Goal: Task Accomplishment & Management: Complete application form

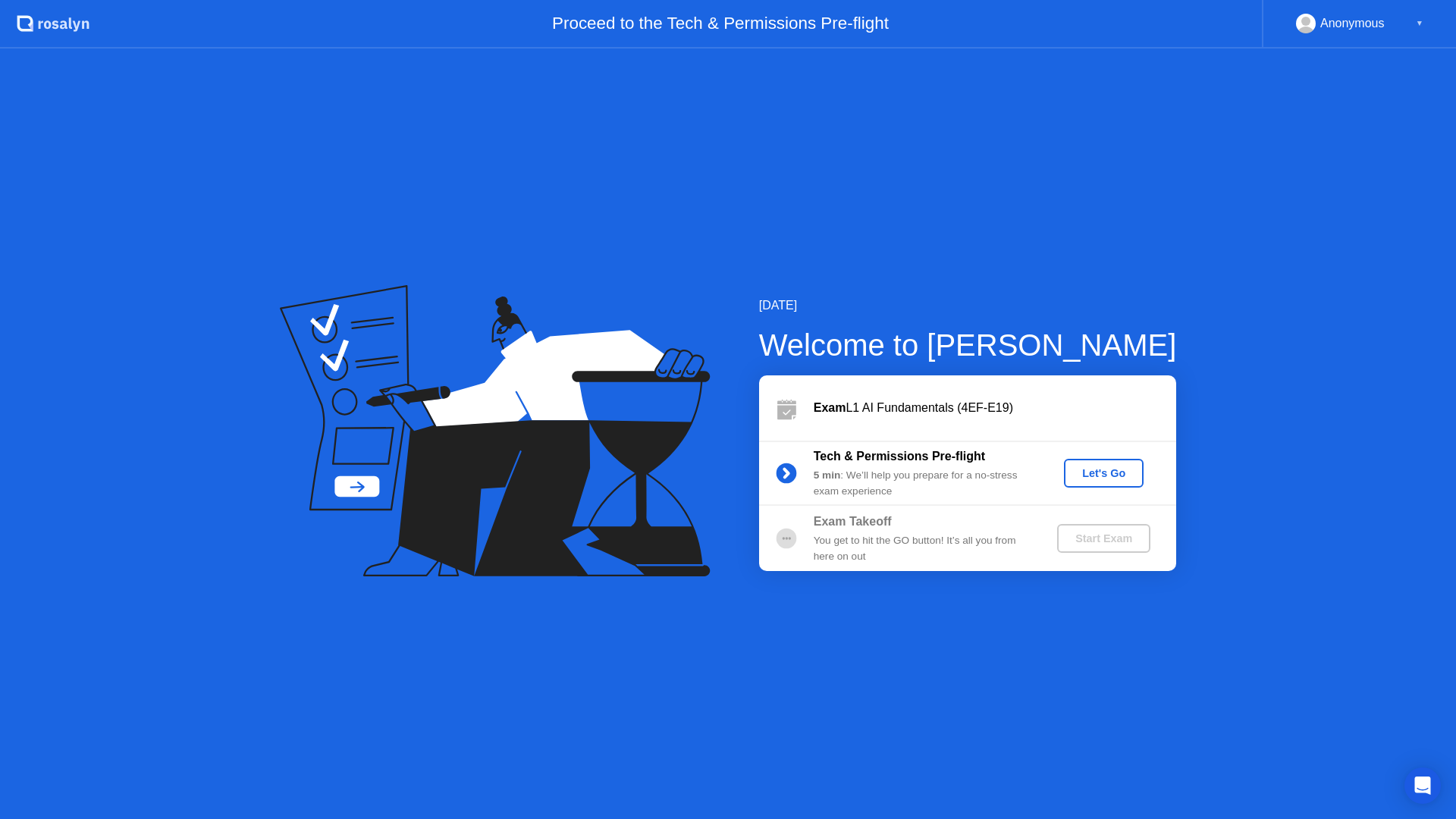
click at [1106, 471] on div "Let's Go" at bounding box center [1103, 473] width 68 height 12
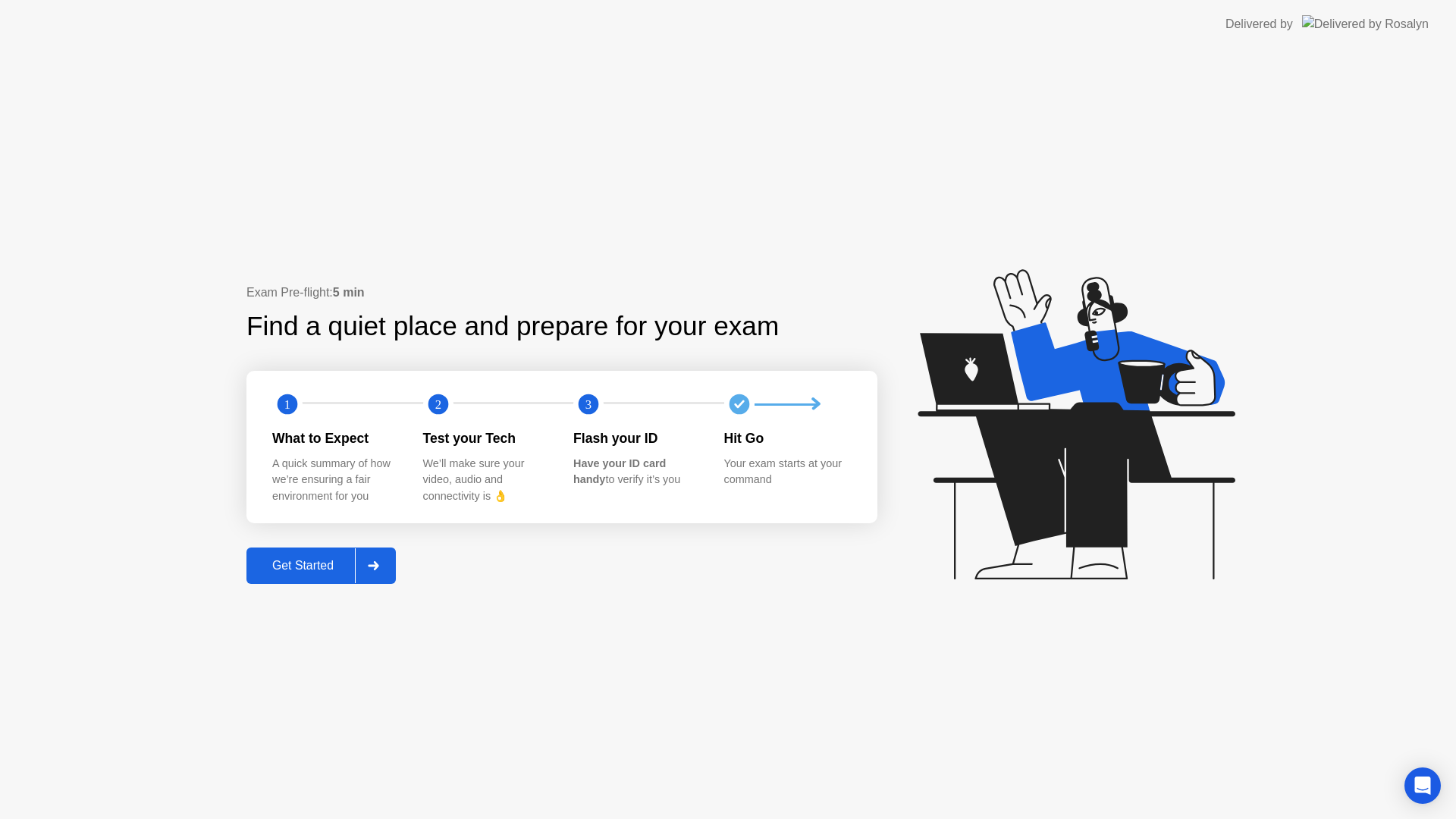
click at [286, 553] on button "Get Started" at bounding box center [322, 565] width 150 height 36
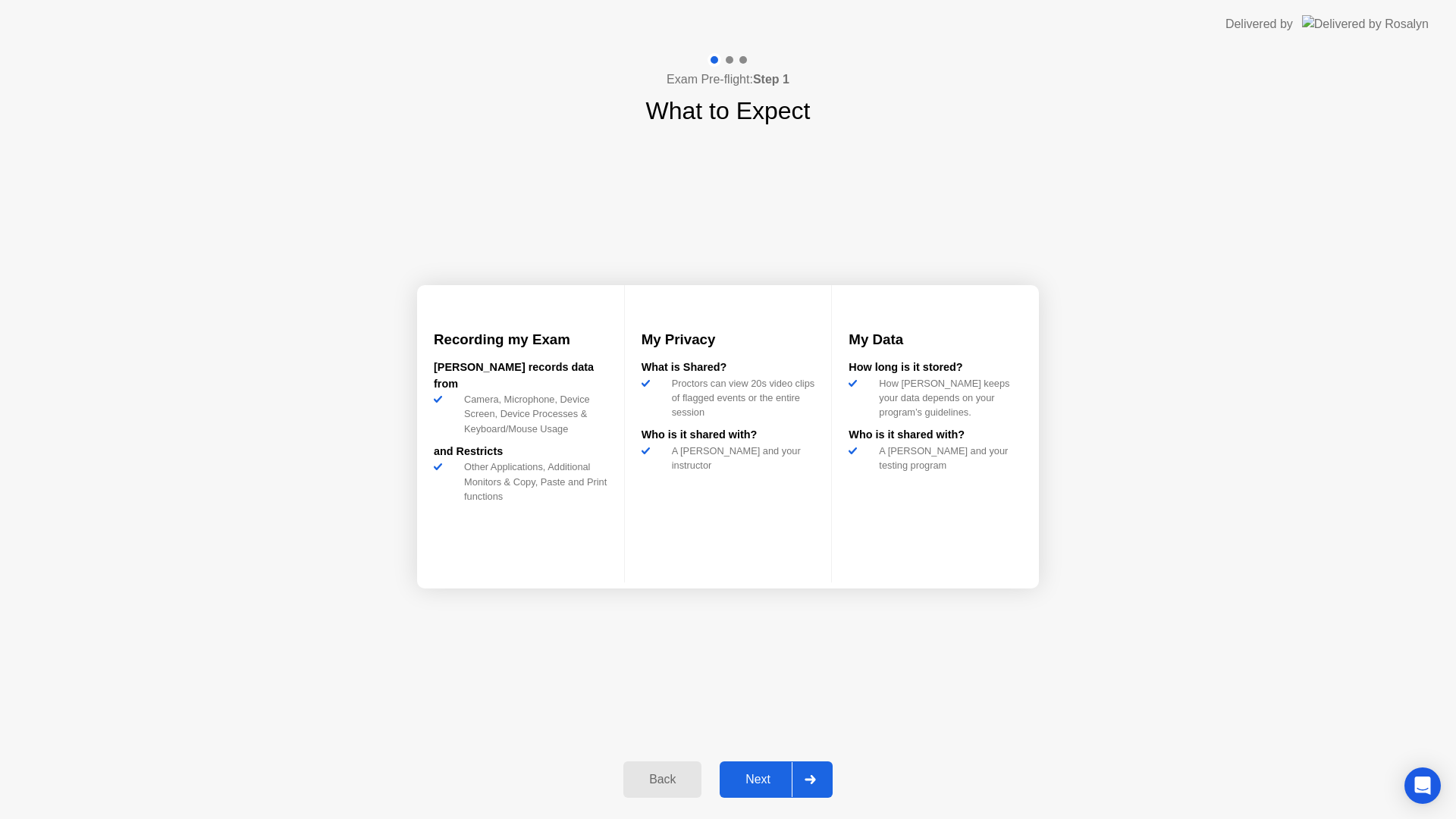
click at [762, 769] on button "Next" at bounding box center [776, 779] width 113 height 36
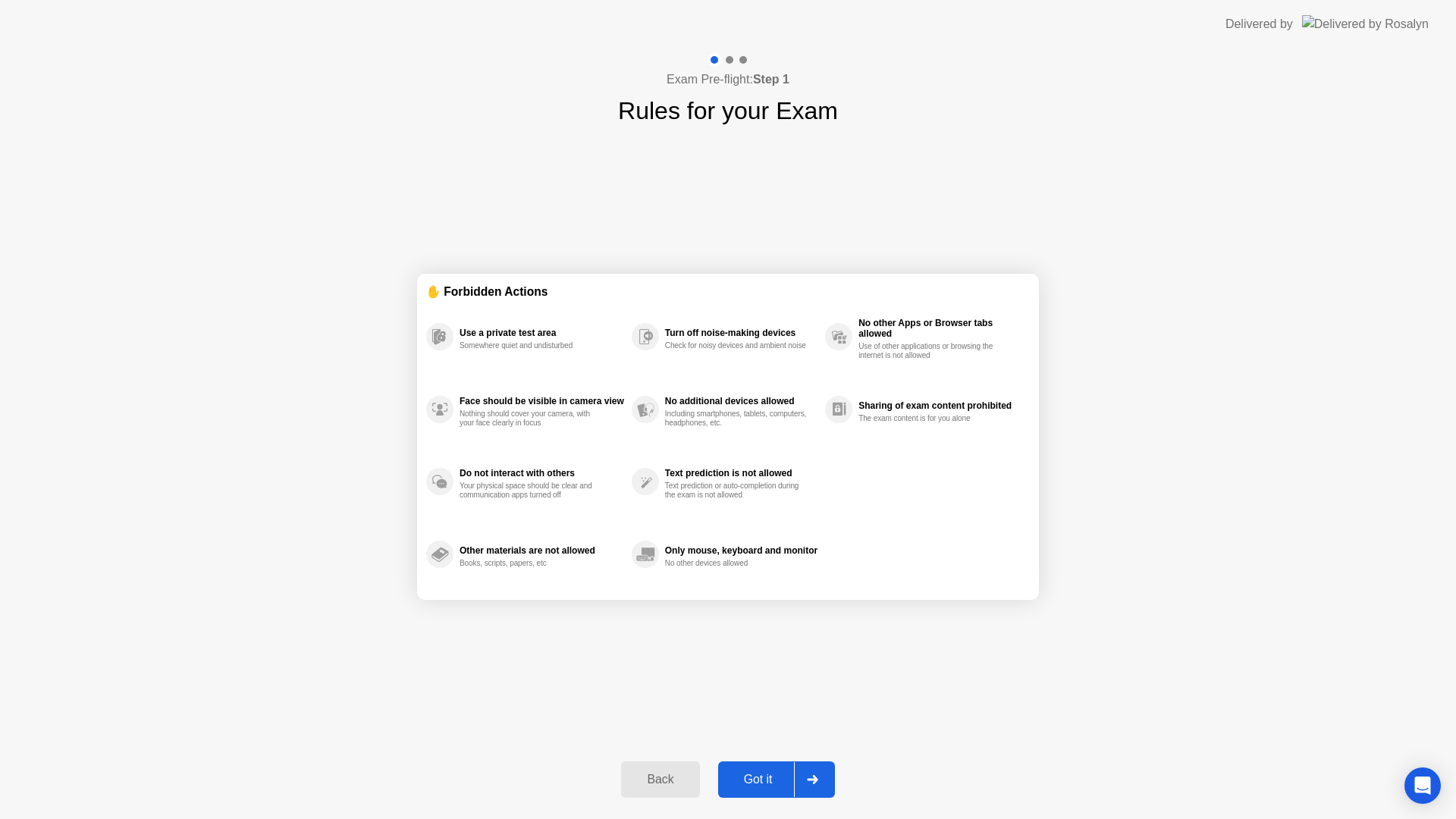
click at [765, 779] on div "Got it" at bounding box center [758, 779] width 71 height 13
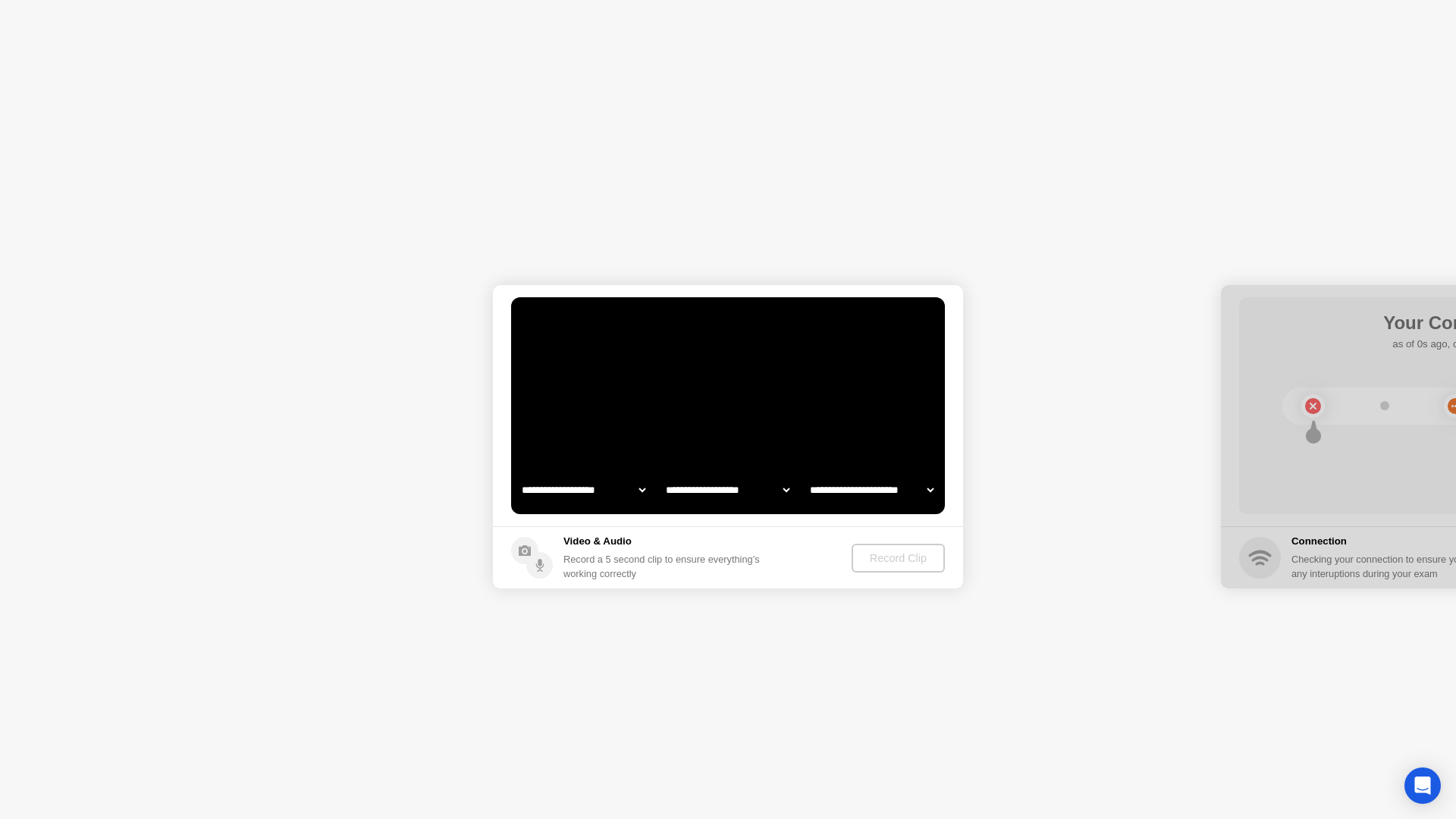
select select "**********"
select select "*******"
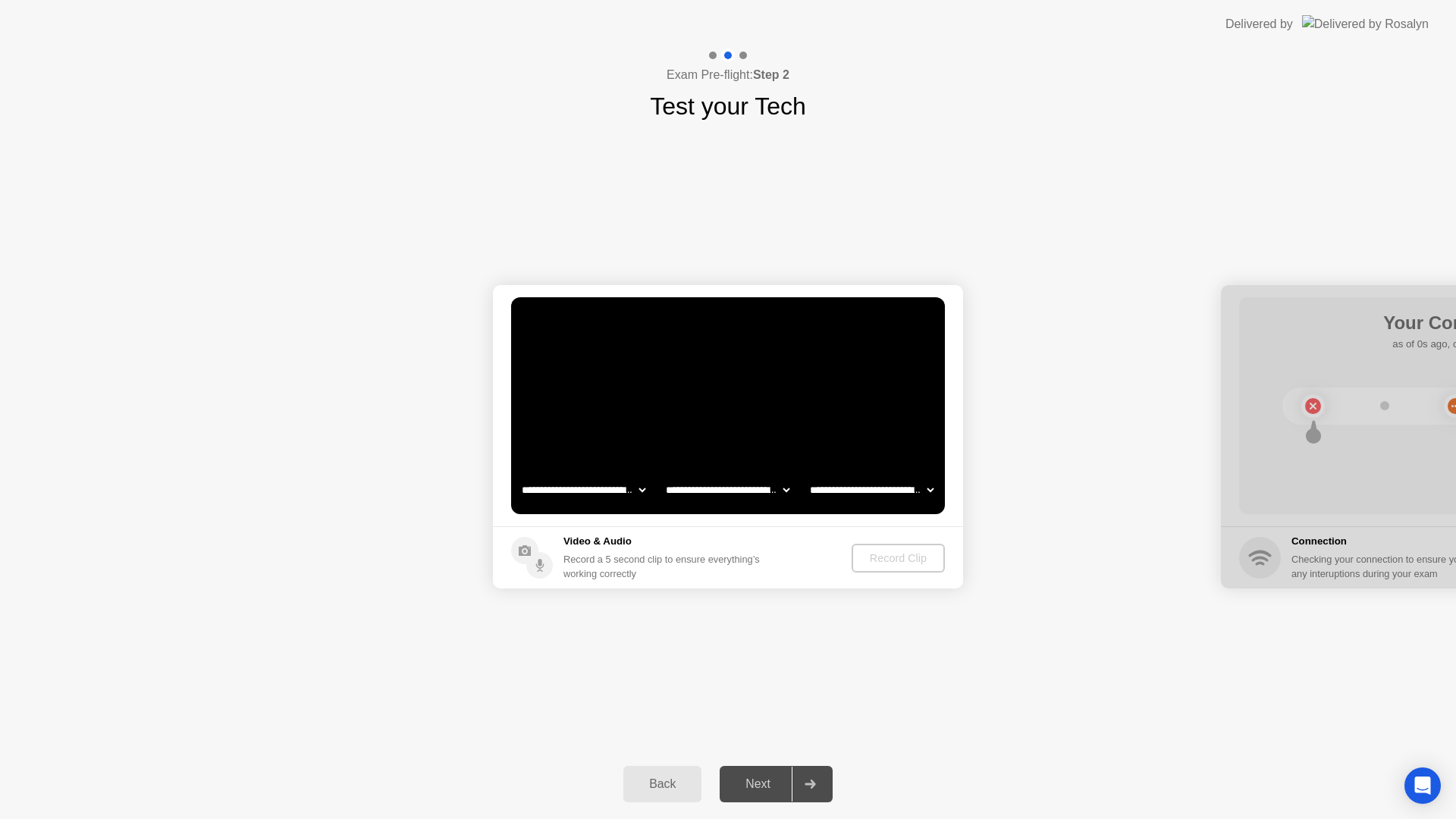
click at [661, 785] on div "Back" at bounding box center [663, 784] width 69 height 13
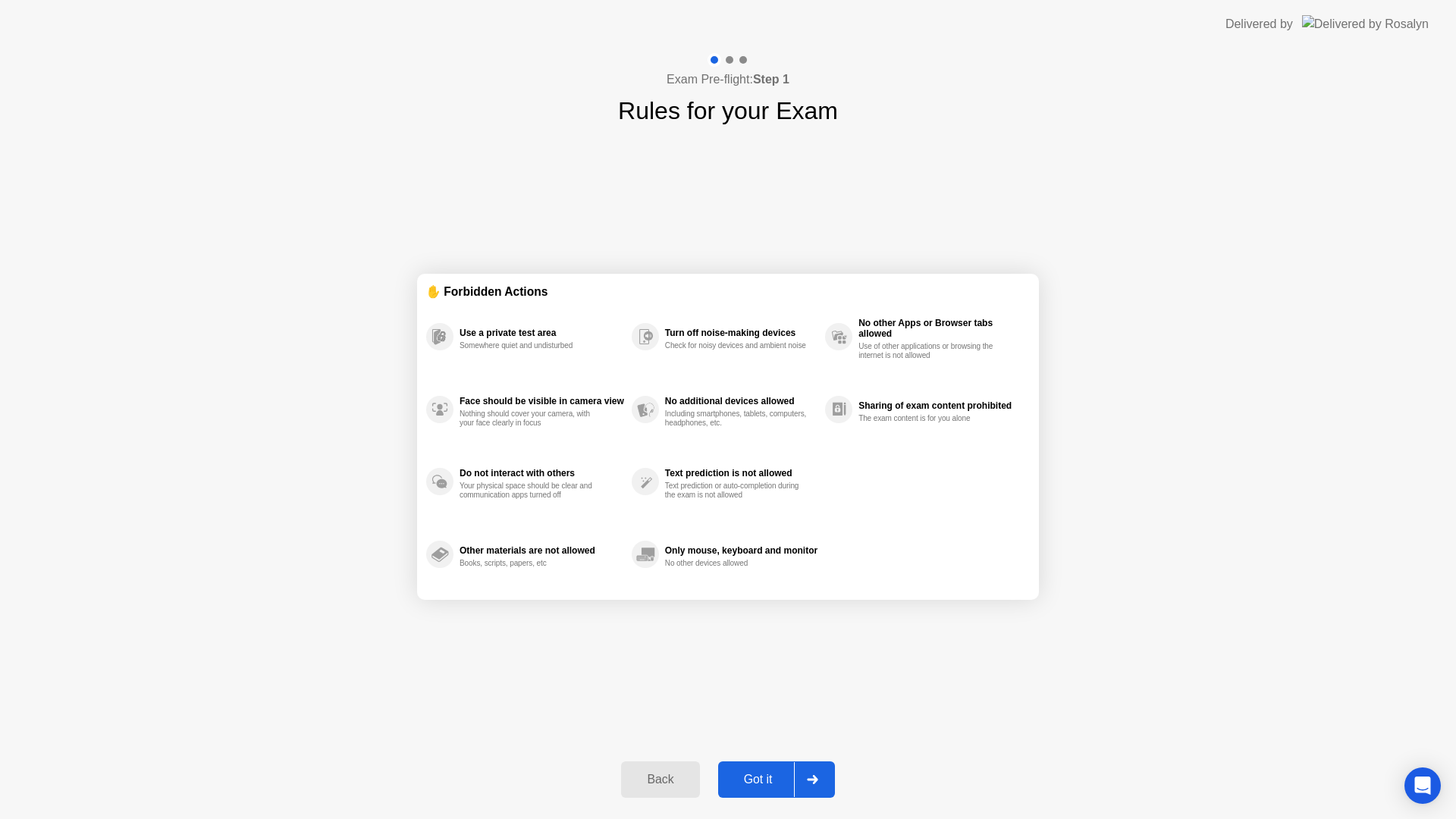
click at [761, 785] on div "Got it" at bounding box center [758, 779] width 71 height 13
select select "**********"
select select "*******"
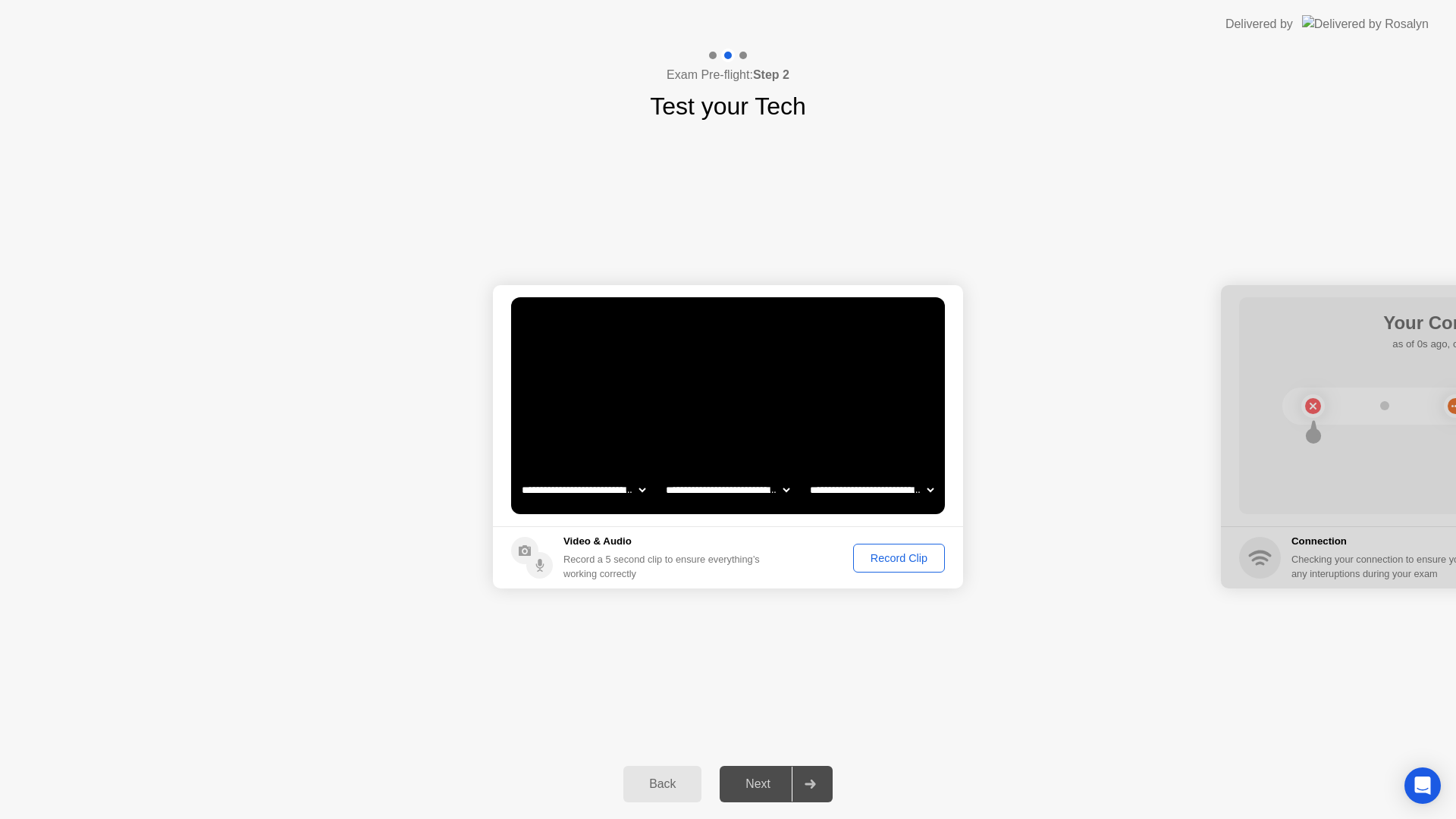
click at [867, 553] on div "Record Clip" at bounding box center [899, 559] width 81 height 12
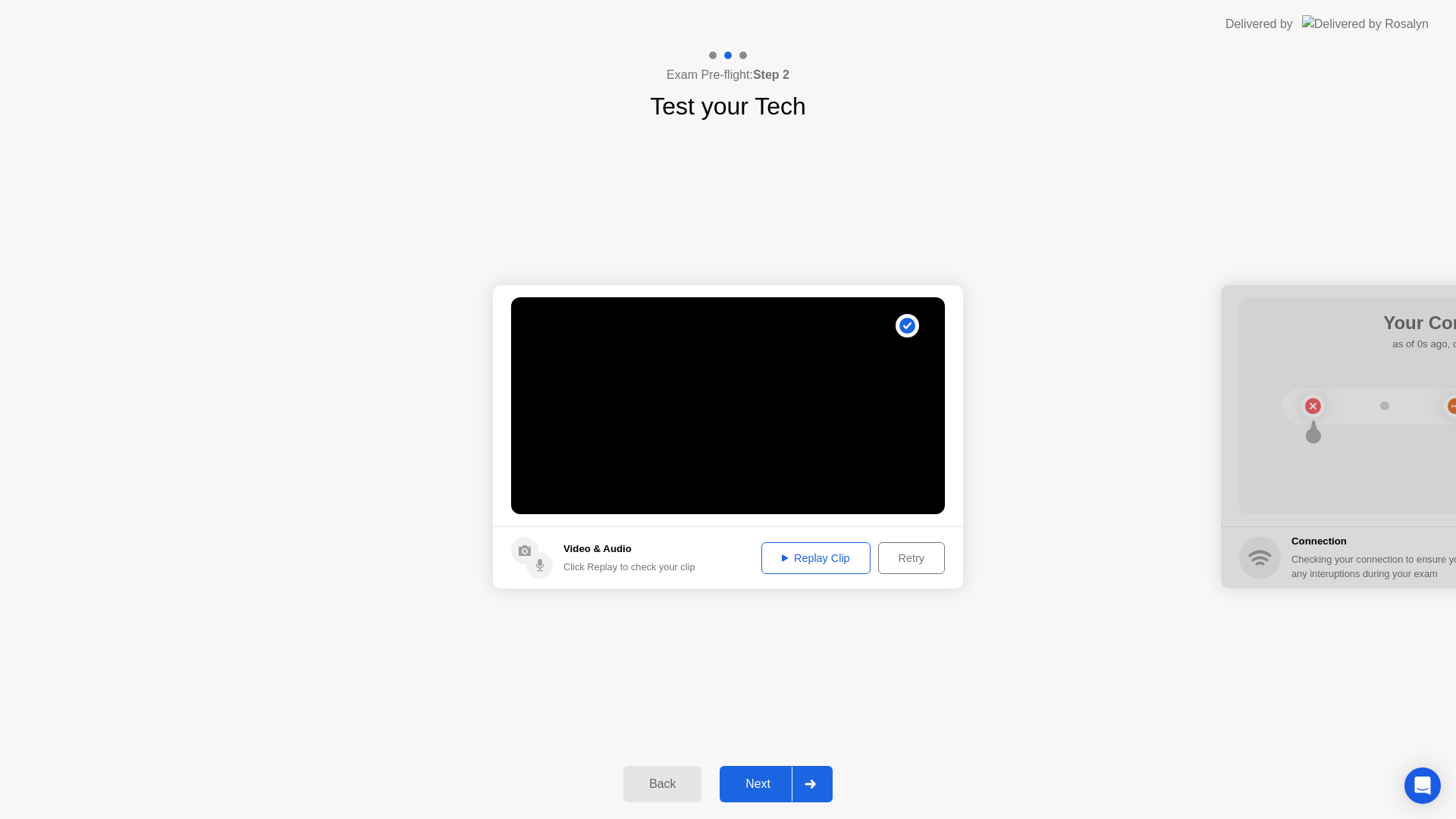
click at [831, 564] on div "Replay Clip" at bounding box center [816, 559] width 99 height 12
click at [747, 792] on div "Next" at bounding box center [758, 784] width 68 height 13
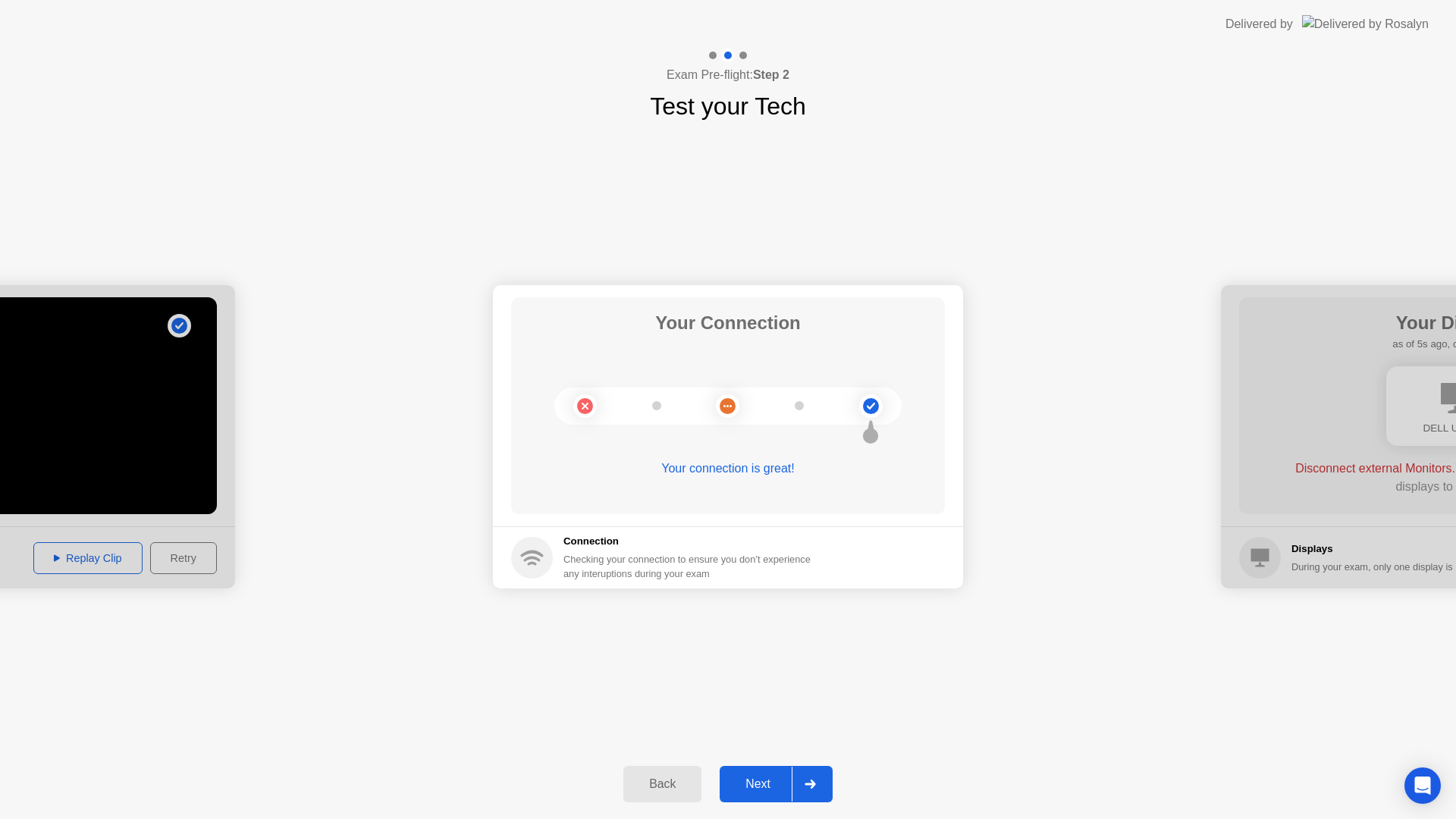
click at [762, 780] on div "Next" at bounding box center [758, 784] width 68 height 13
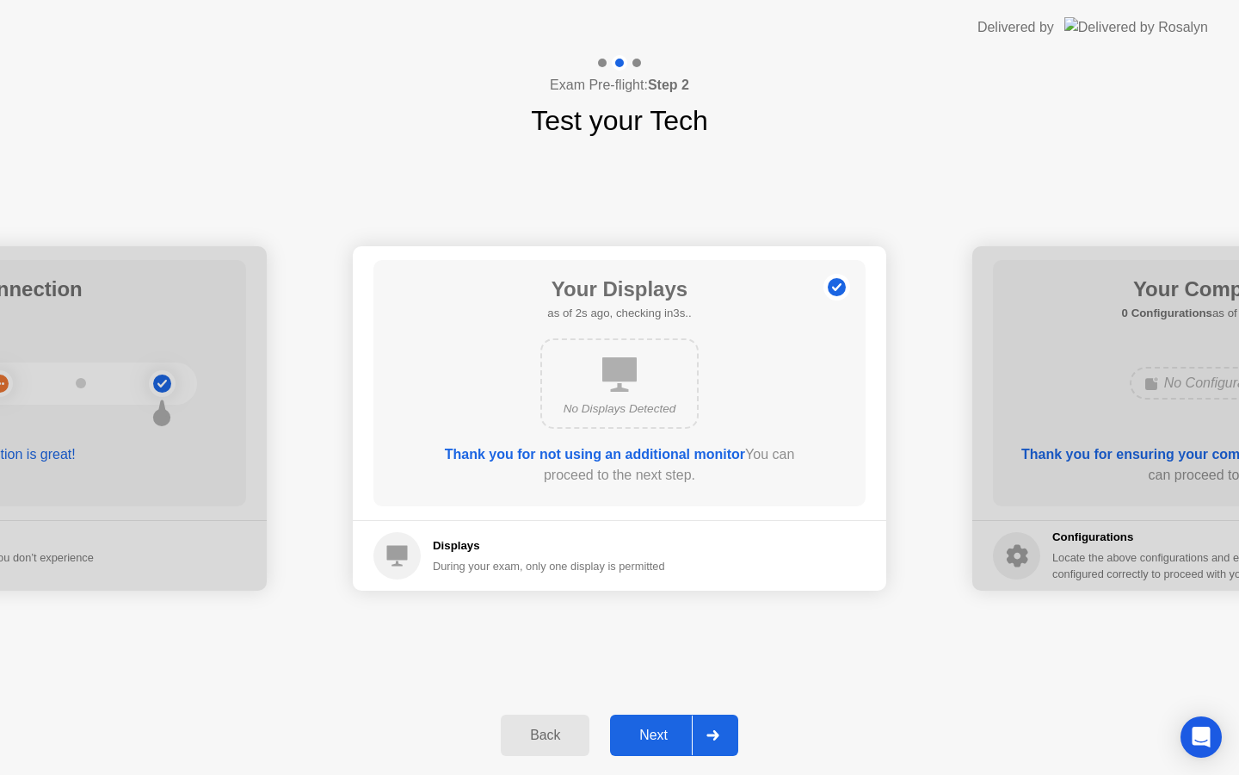
click at [657, 730] on div "Next" at bounding box center [653, 734] width 77 height 15
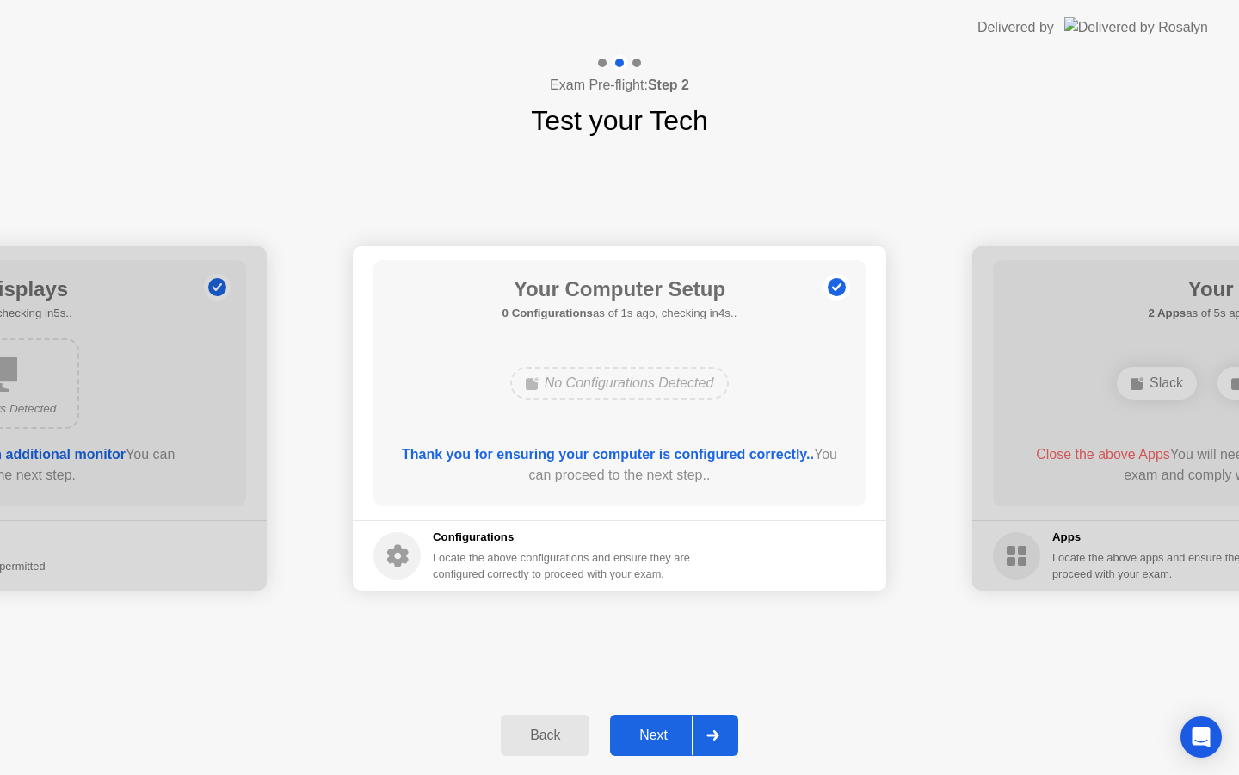
click at [639, 731] on div "Next" at bounding box center [653, 734] width 77 height 15
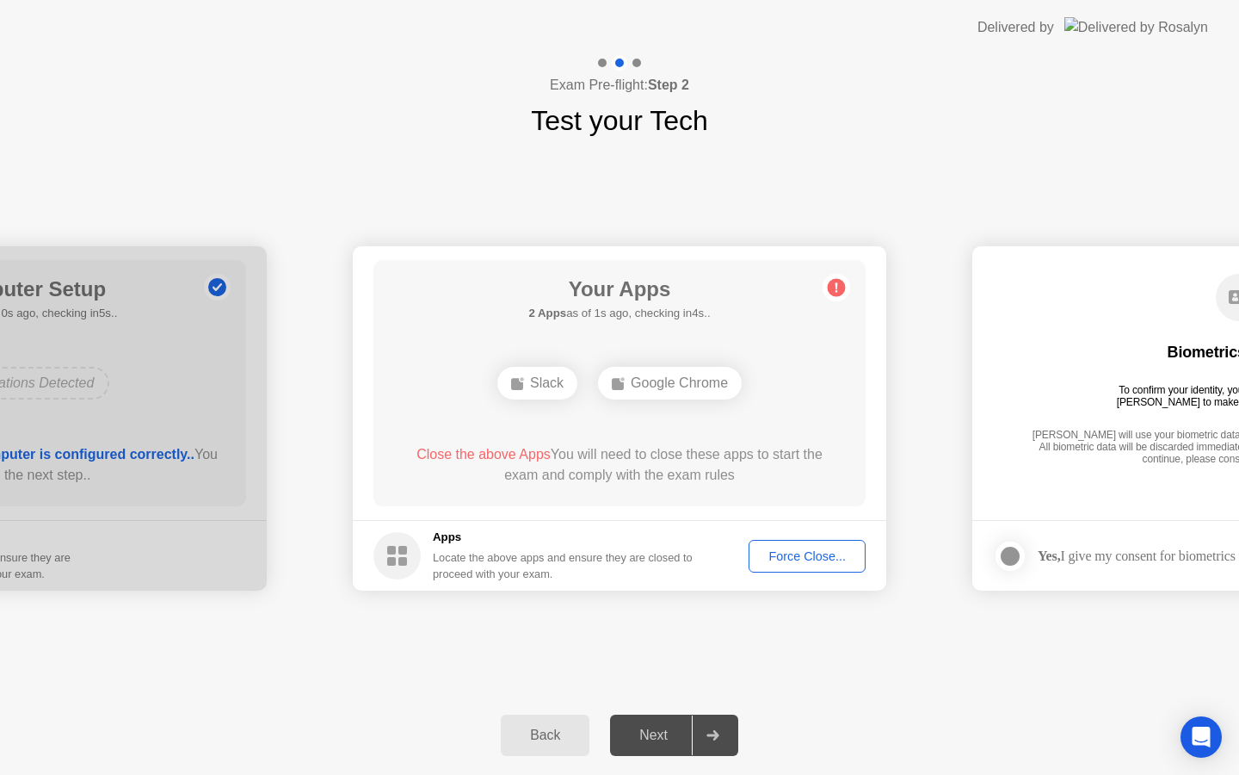
click at [639, 731] on div "Next" at bounding box center [653, 734] width 77 height 15
click at [798, 549] on div "Force Close..." at bounding box center [807, 556] width 105 height 14
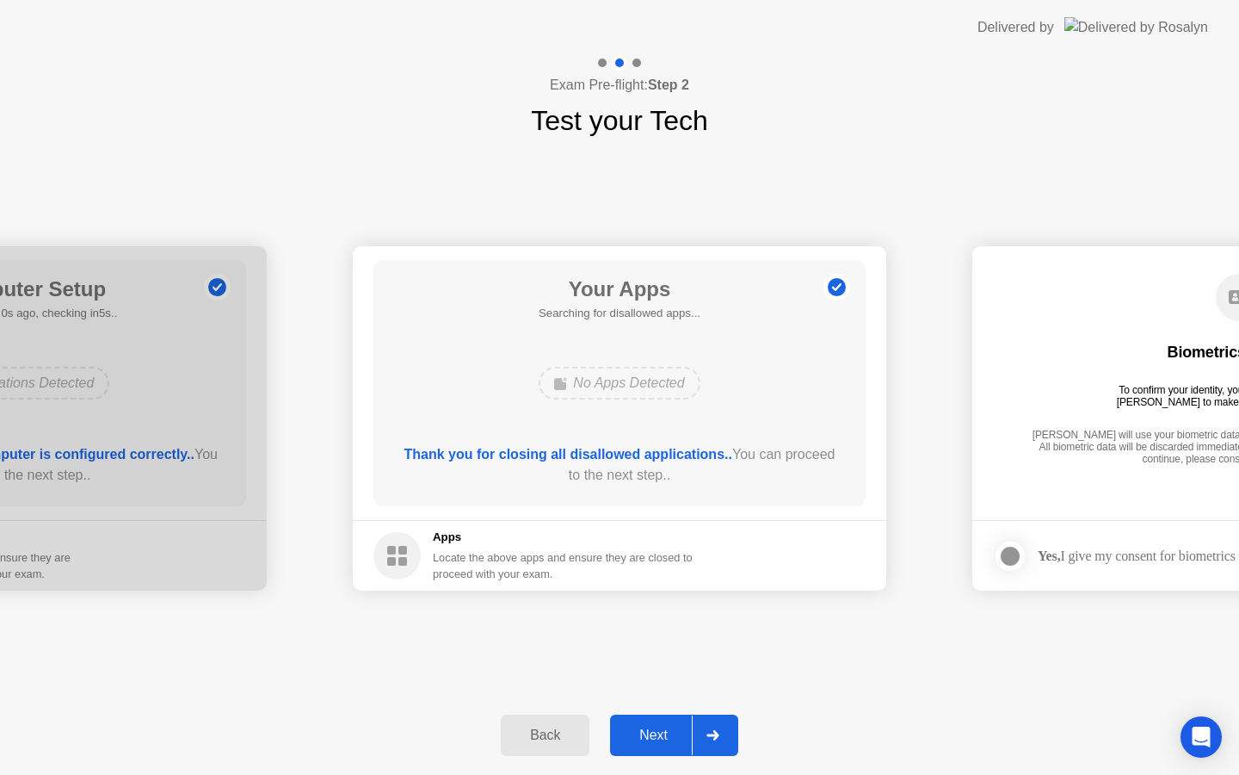
click at [674, 747] on button "Next" at bounding box center [674, 734] width 128 height 41
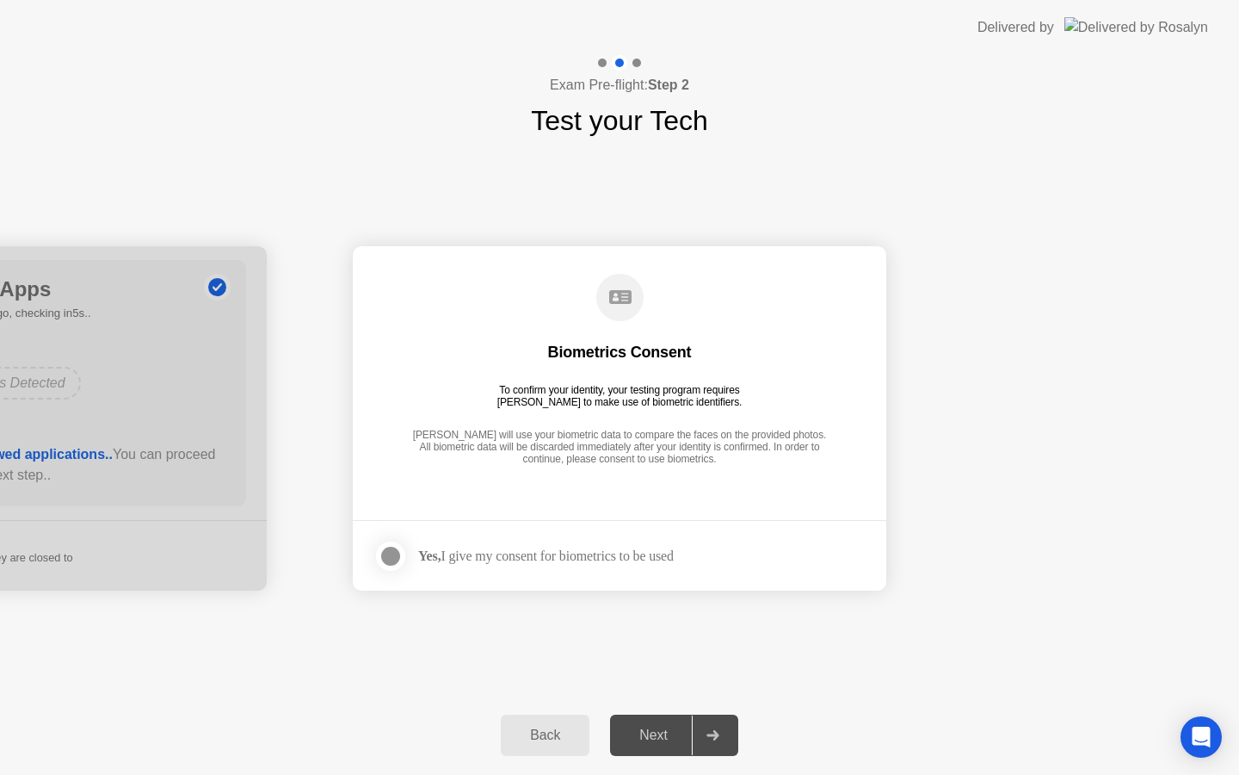
click at [523, 557] on div "Yes, I give my consent for biometrics to be used" at bounding box center [546, 555] width 256 height 16
click at [651, 732] on div "Next" at bounding box center [653, 734] width 77 height 15
click at [466, 551] on div "Yes, I give my consent for biometrics to be used" at bounding box center [546, 555] width 256 height 16
click at [393, 551] on div at bounding box center [390, 556] width 21 height 21
click at [674, 729] on div "Next" at bounding box center [653, 734] width 77 height 15
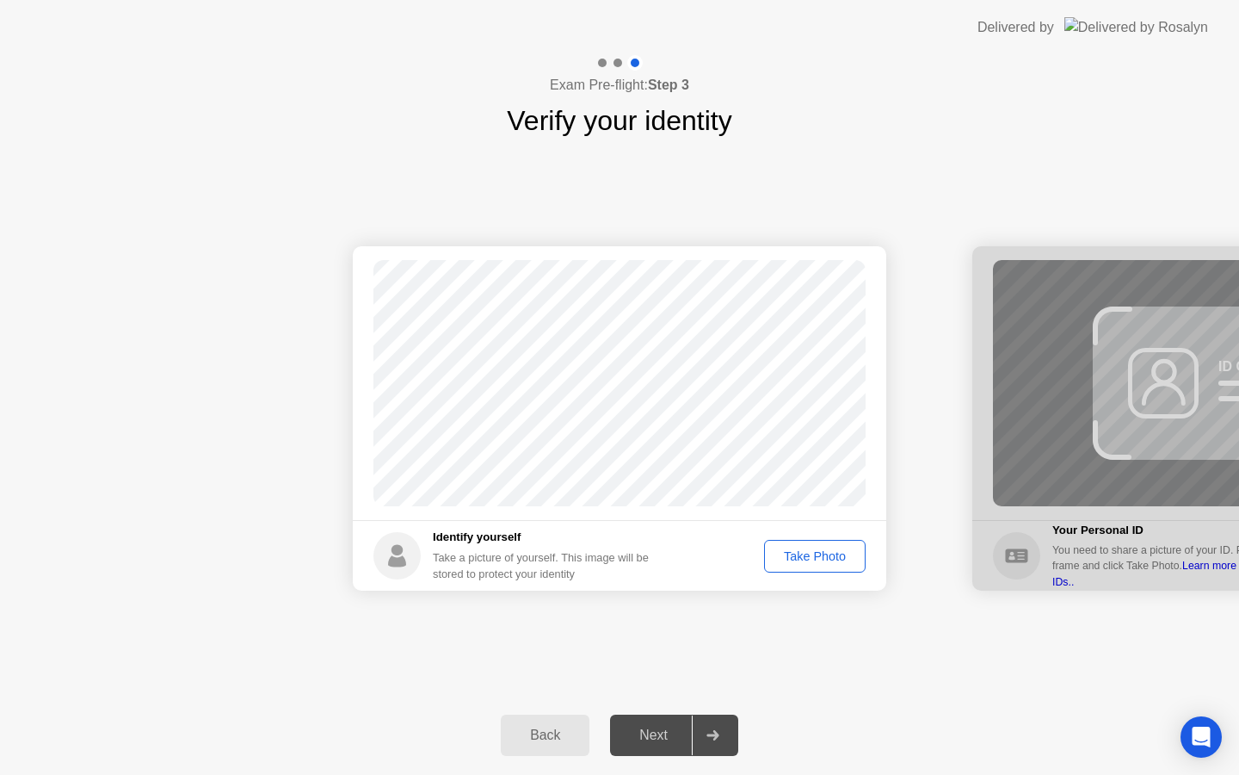
click at [791, 557] on div "Take Photo" at bounding box center [815, 556] width 90 height 14
click at [801, 556] on div "Retake" at bounding box center [826, 556] width 67 height 14
click at [801, 556] on div "Take Photo" at bounding box center [815, 556] width 90 height 14
click at [801, 556] on div "Retake" at bounding box center [826, 556] width 67 height 14
click at [782, 557] on div "Take Photo" at bounding box center [815, 556] width 90 height 14
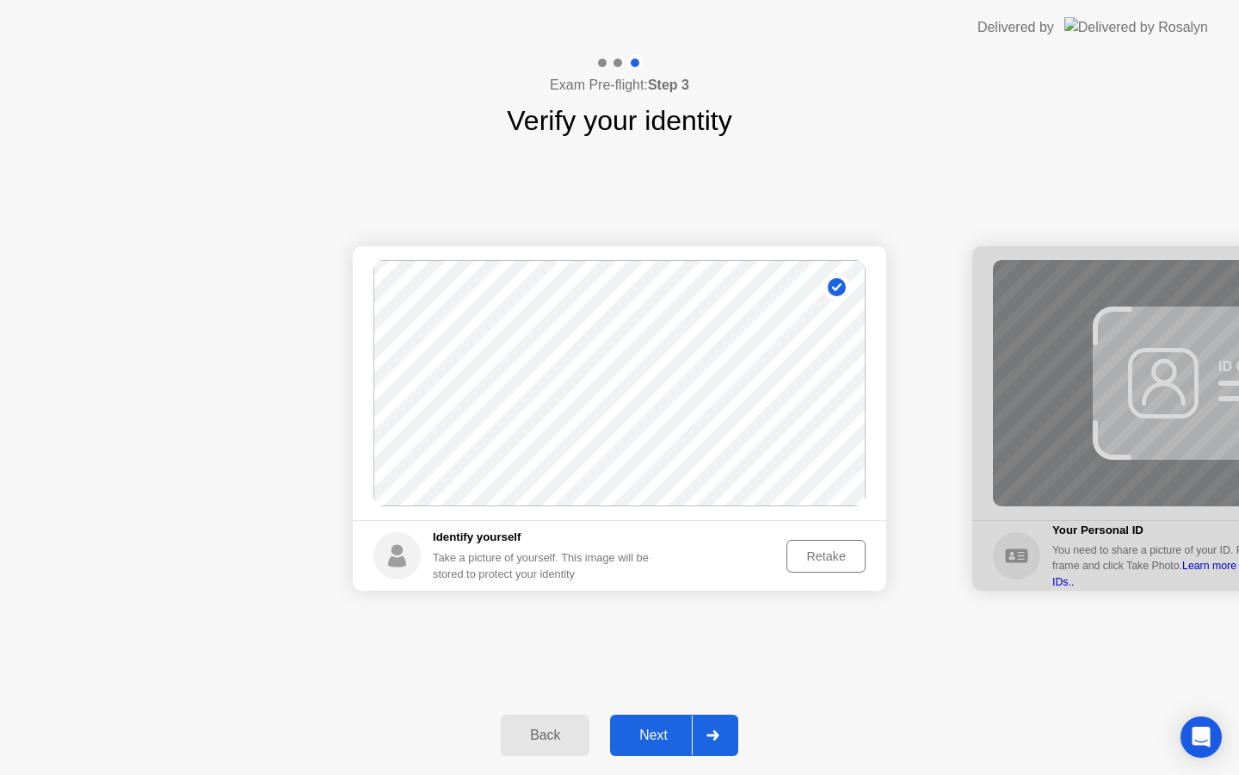
click at [662, 738] on div "Next" at bounding box center [653, 734] width 77 height 15
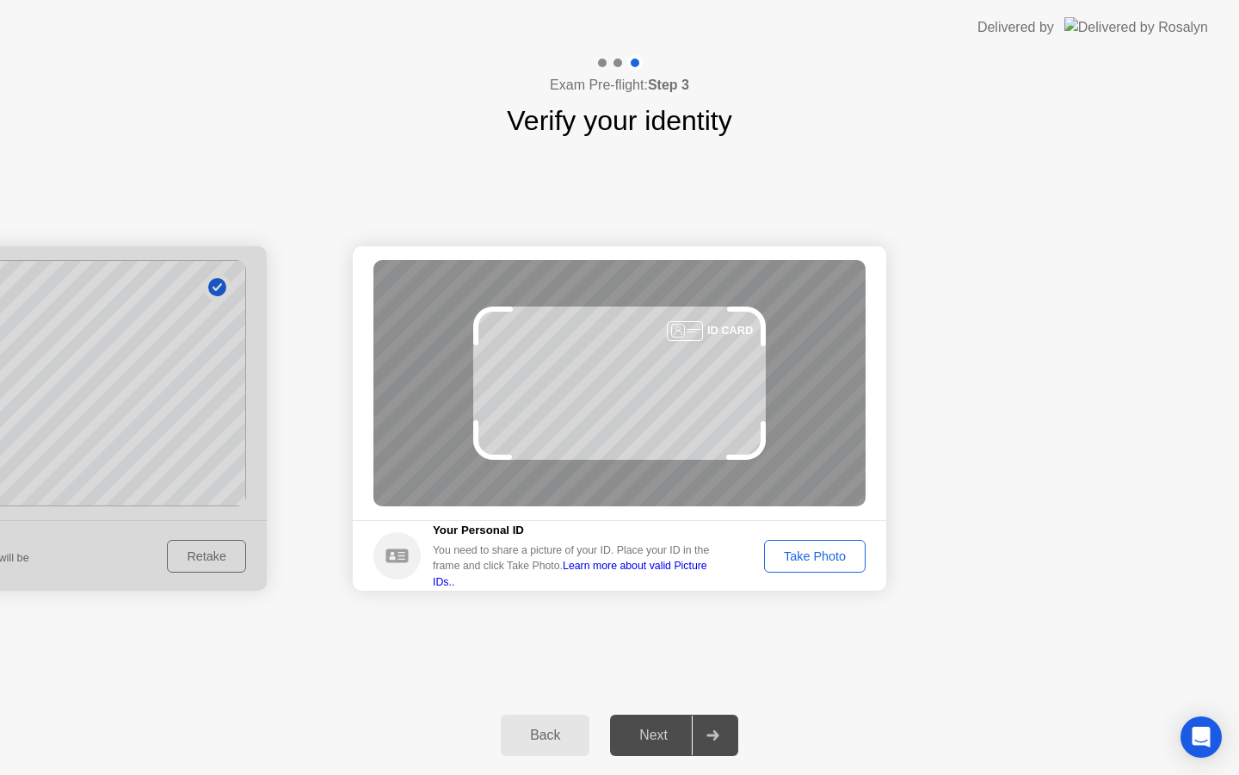
click at [809, 560] on div "Take Photo" at bounding box center [815, 556] width 90 height 14
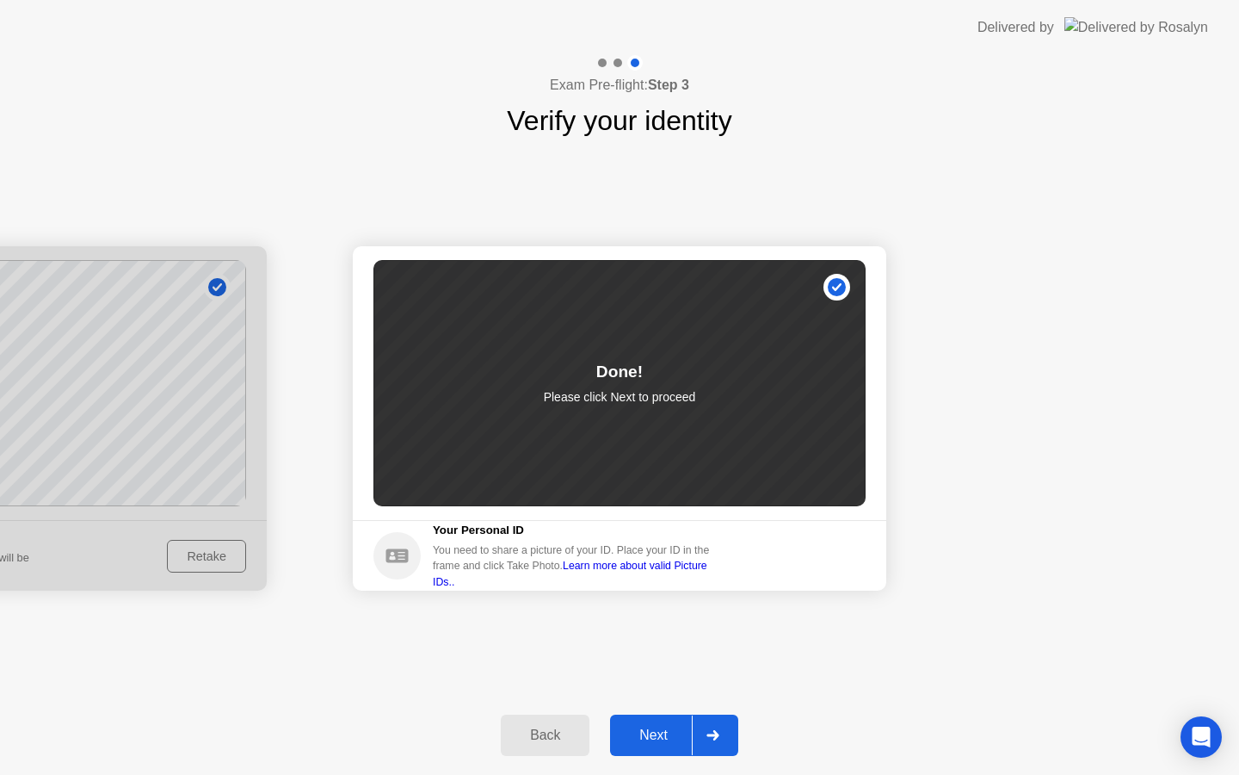
click at [676, 731] on div "Next" at bounding box center [653, 734] width 77 height 15
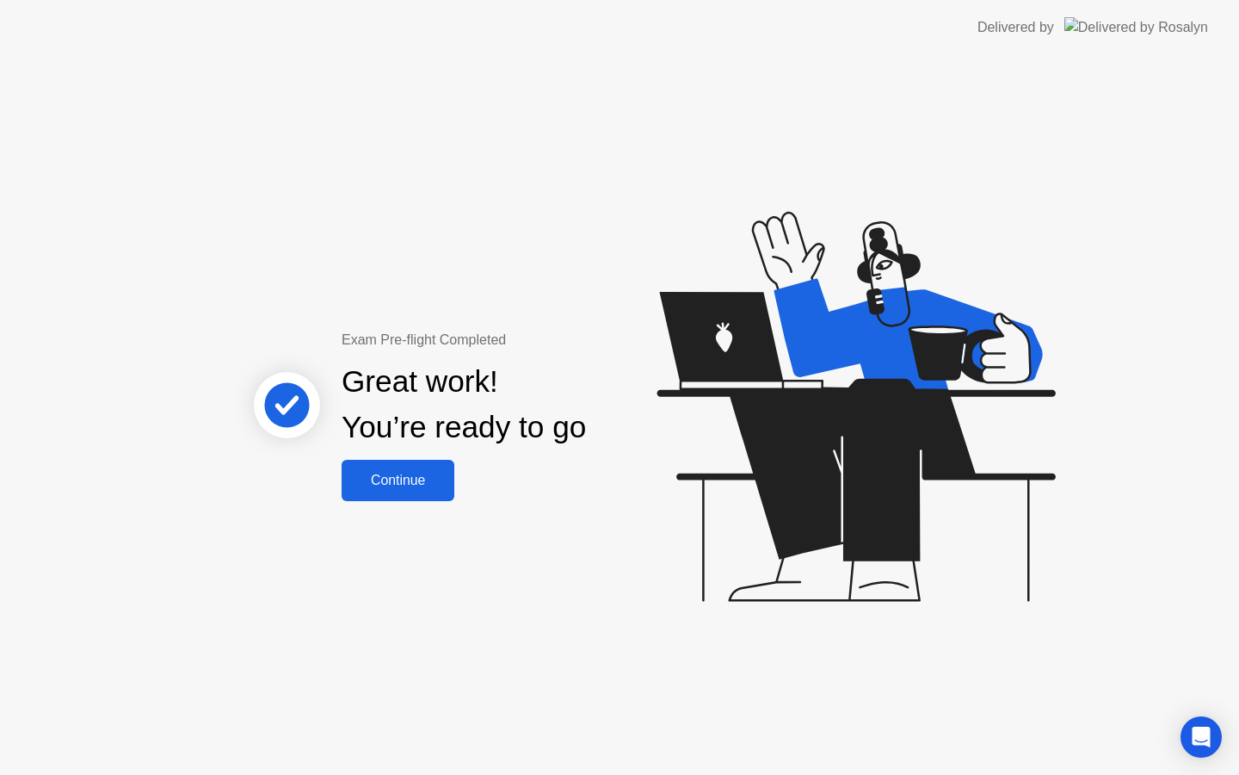
click at [429, 487] on div "Continue" at bounding box center [398, 479] width 102 height 15
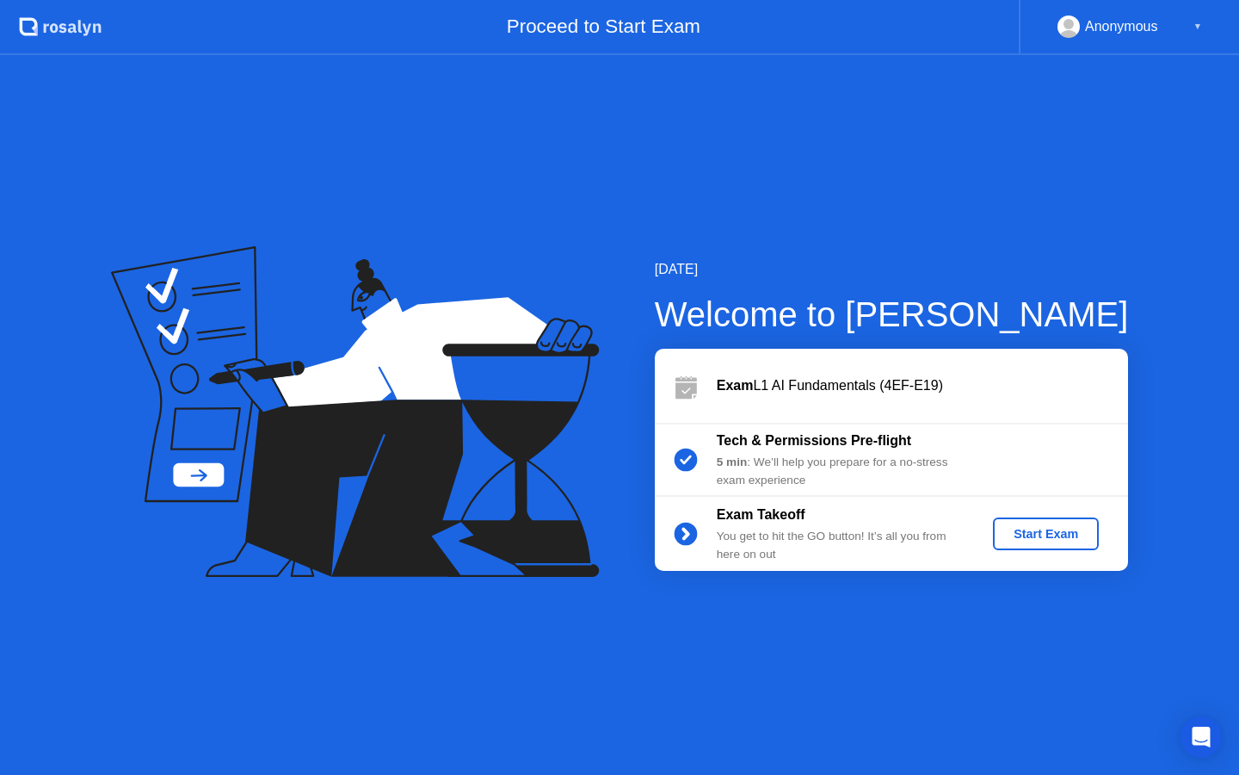
click at [1065, 522] on button "Start Exam" at bounding box center [1046, 533] width 106 height 33
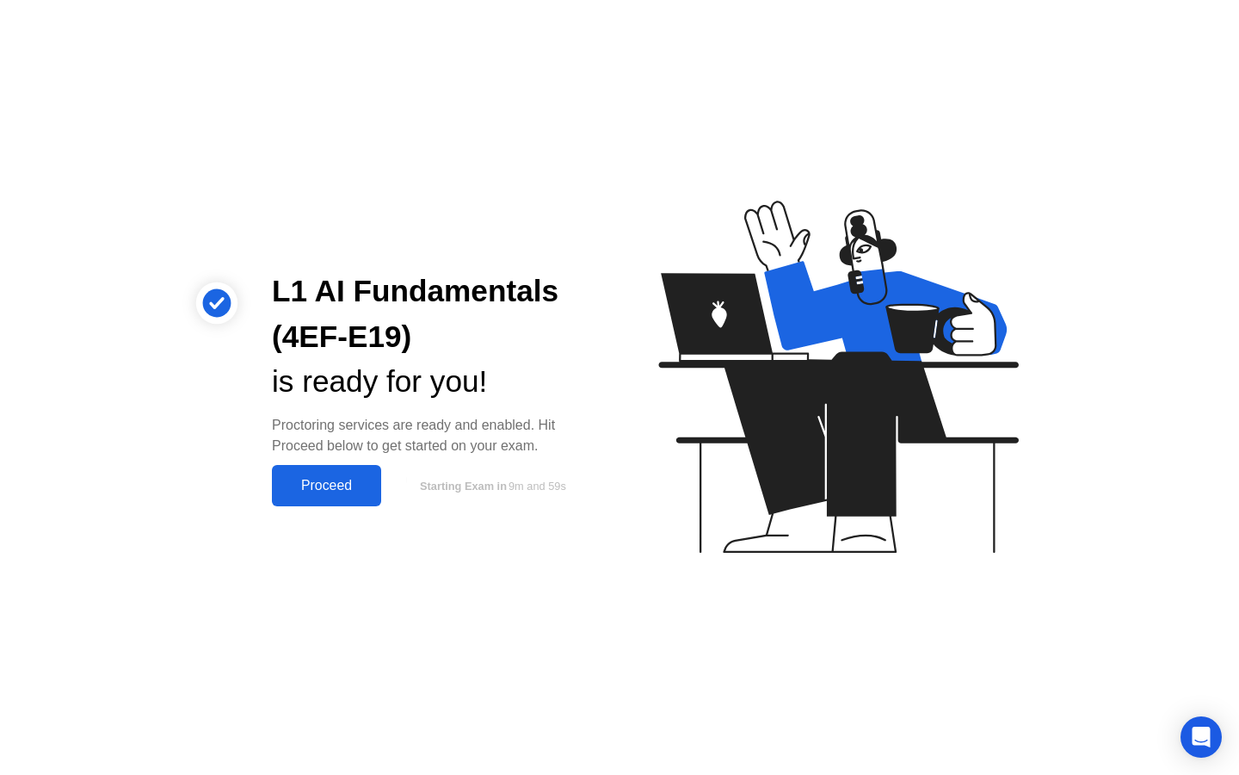
click at [309, 486] on div "Proceed" at bounding box center [326, 485] width 99 height 15
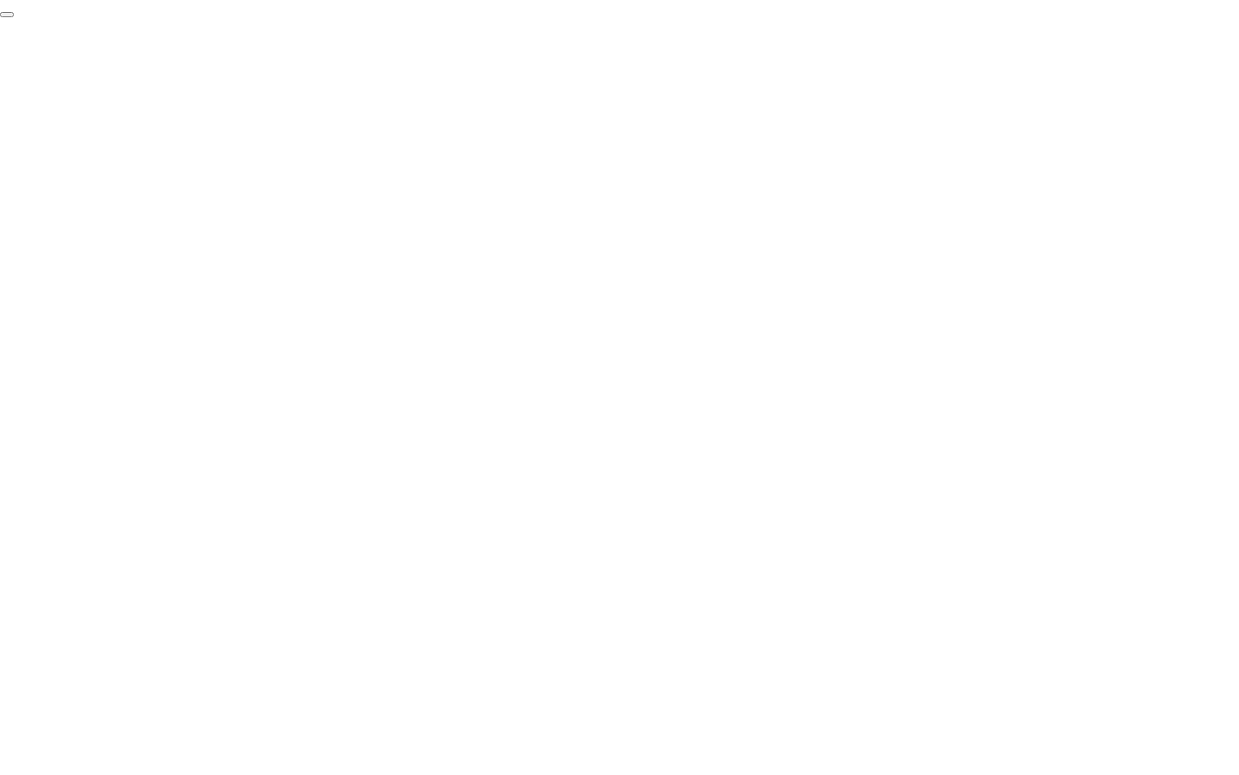
click div "End Proctoring Session"
